Goal: Subscribe to service/newsletter

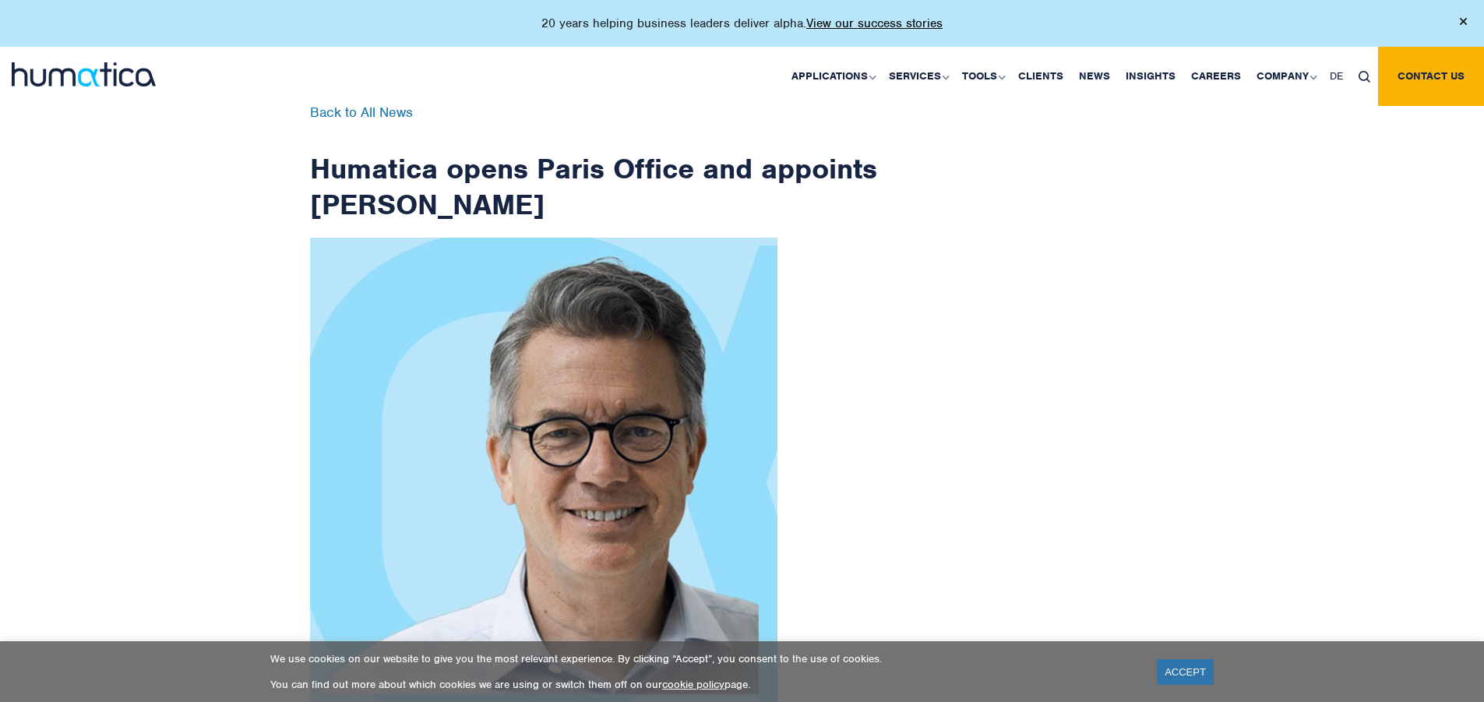
scroll to position [2485, 0]
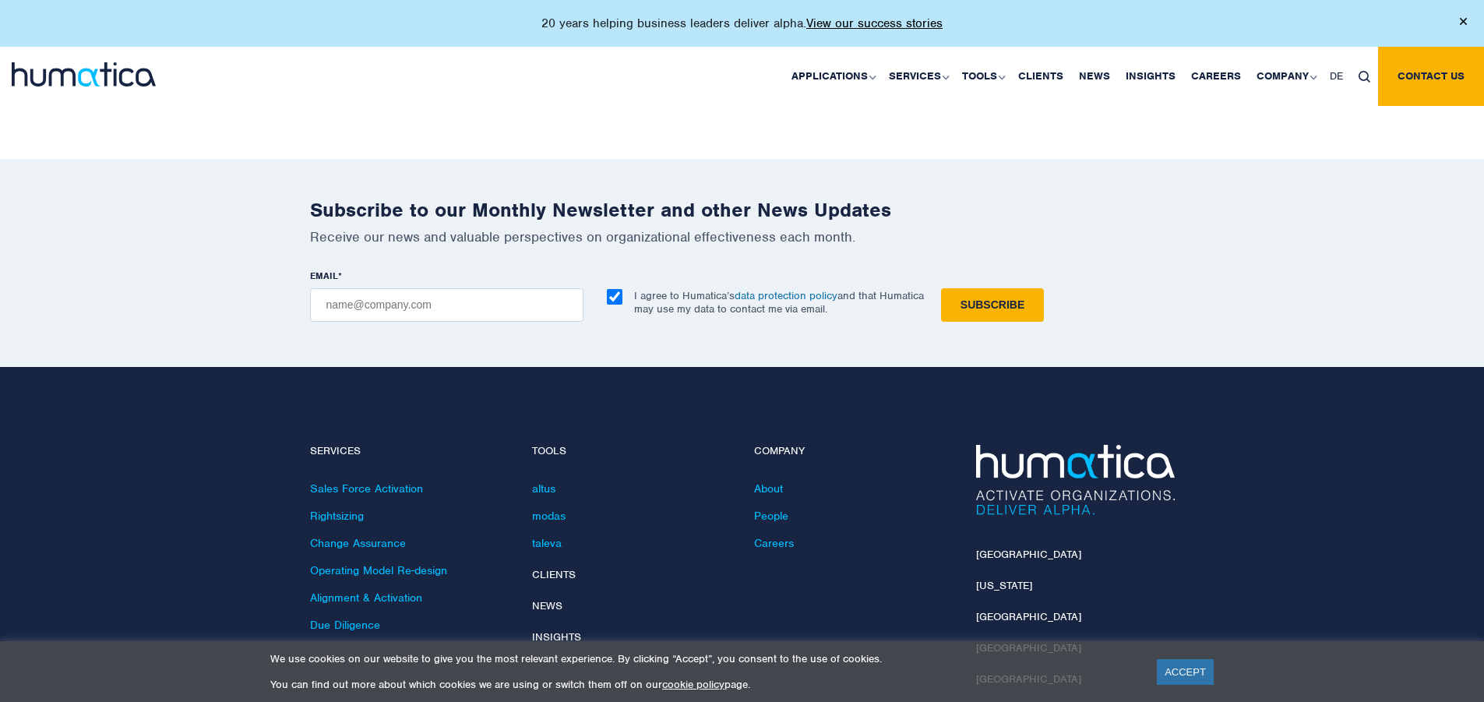
checkbox input "true"
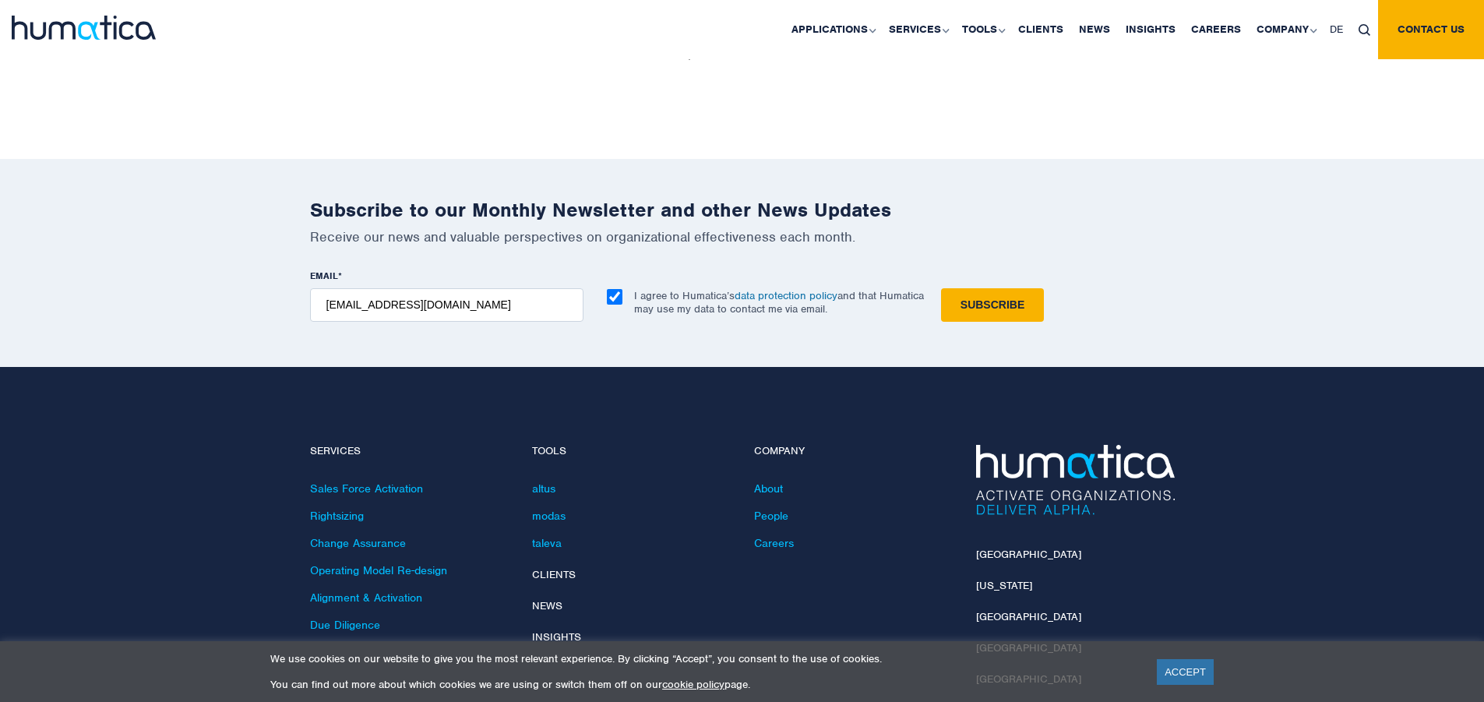
type input "[EMAIL_ADDRESS][DOMAIN_NAME]"
click at [941, 288] on input "Subscribe" at bounding box center [992, 304] width 103 height 33
